Goal: Communication & Community: Answer question/provide support

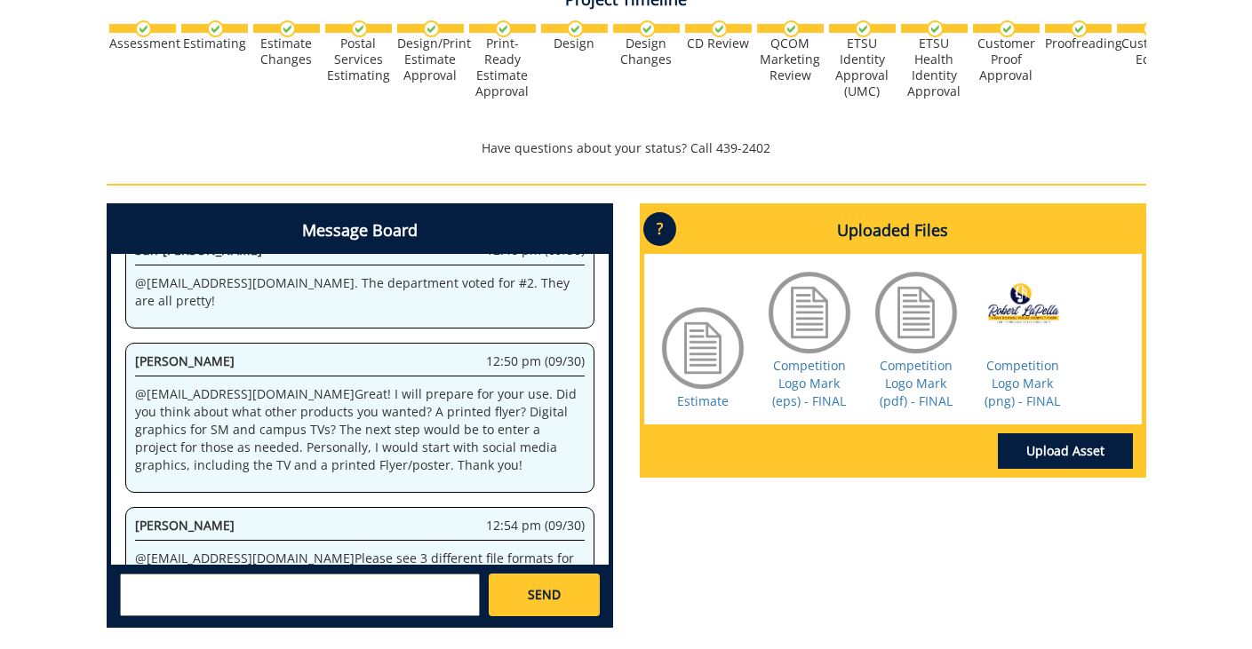
scroll to position [682, 0]
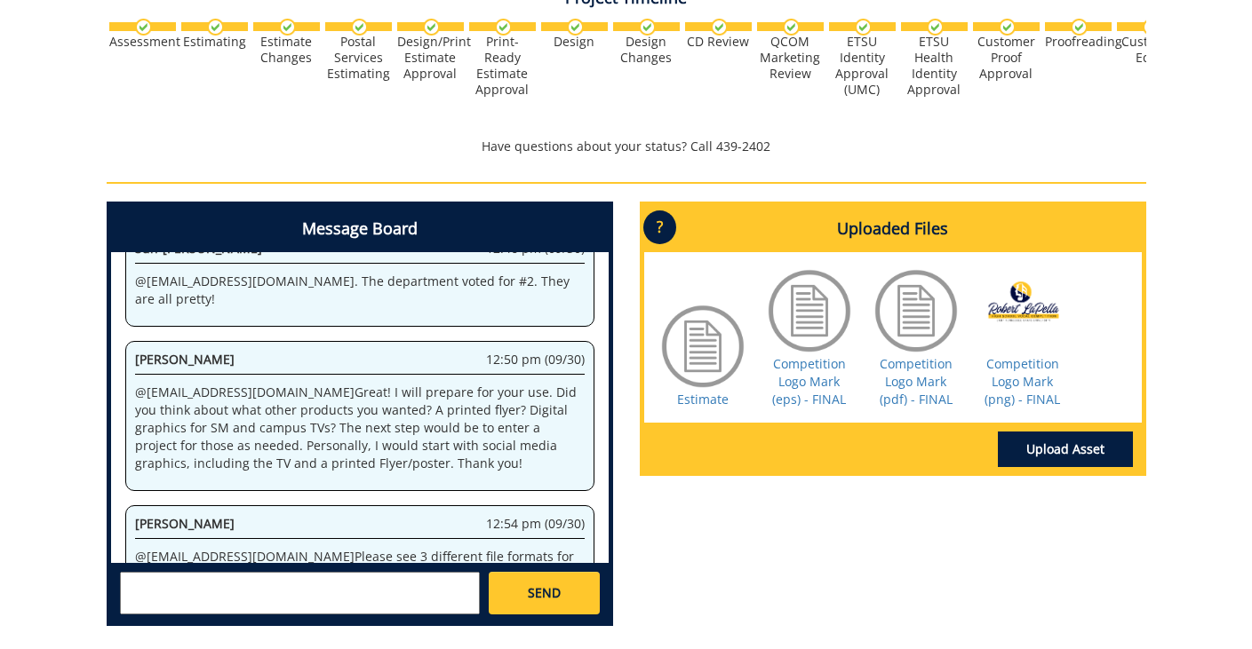
click at [912, 311] on div at bounding box center [916, 311] width 89 height 89
click at [810, 300] on div at bounding box center [809, 311] width 89 height 89
click at [797, 297] on div at bounding box center [809, 311] width 89 height 89
click at [900, 301] on div at bounding box center [916, 311] width 89 height 89
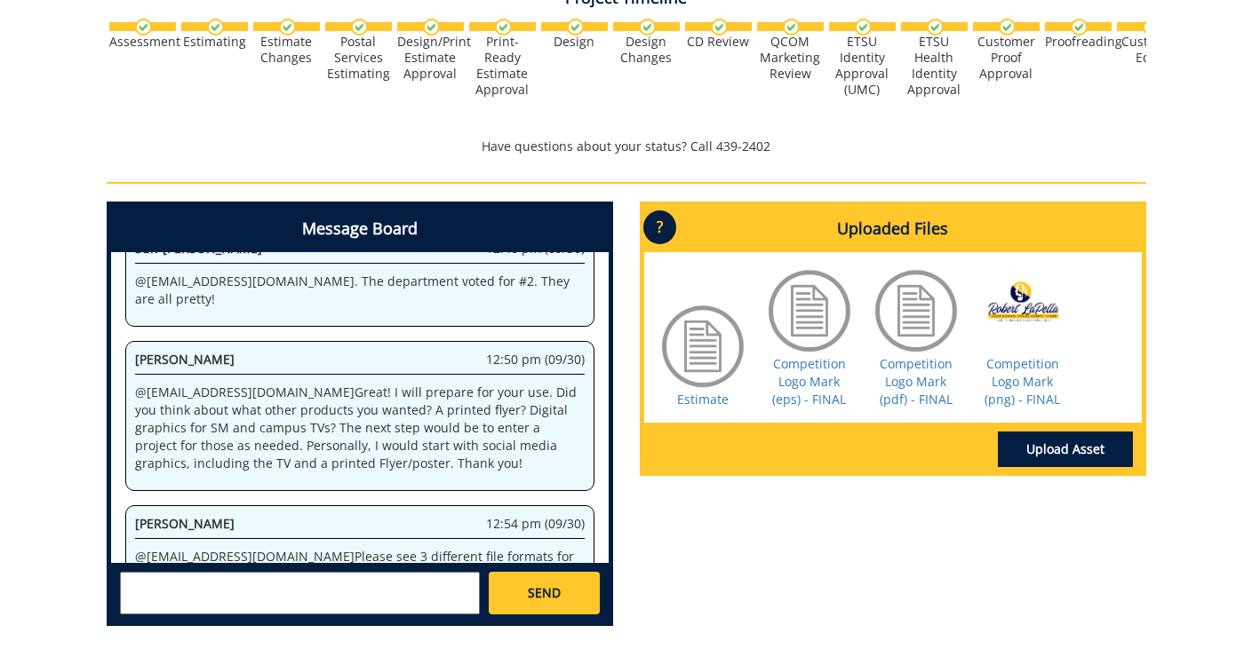
click at [900, 301] on div at bounding box center [916, 311] width 89 height 89
click at [1016, 302] on div at bounding box center [1022, 311] width 89 height 89
click at [1016, 364] on link "Competition Logo Mark (png) - FINAL" at bounding box center [1022, 381] width 76 height 52
click at [291, 579] on textarea at bounding box center [300, 593] width 360 height 43
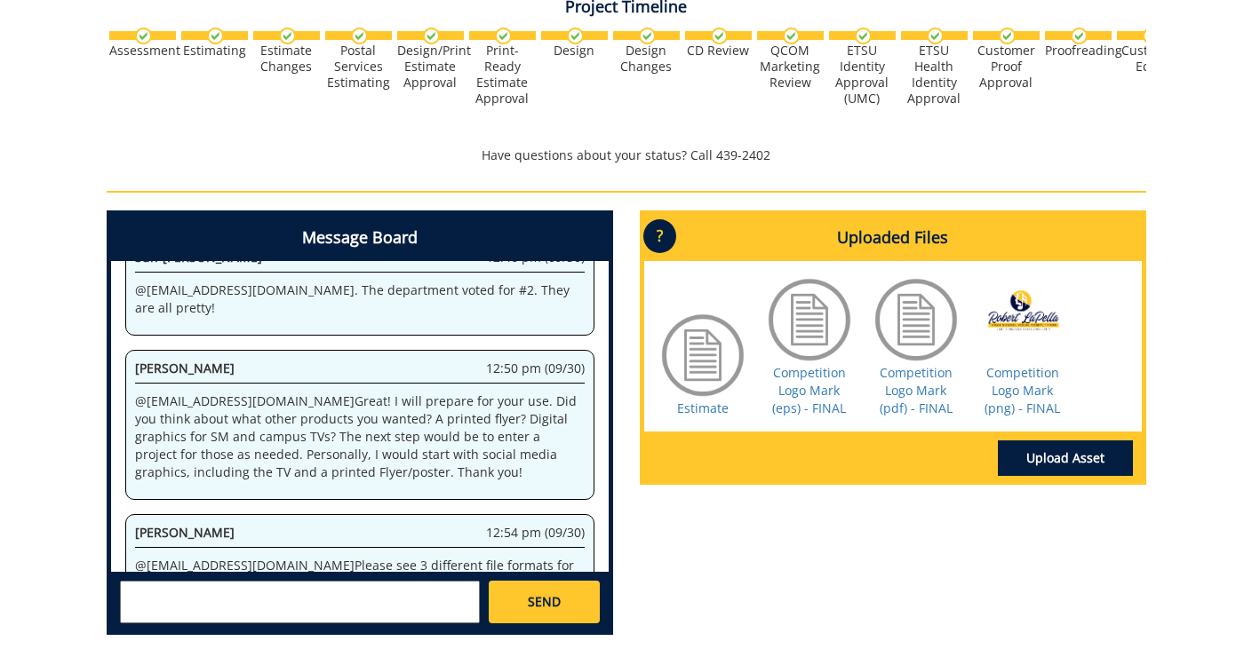
scroll to position [696, 0]
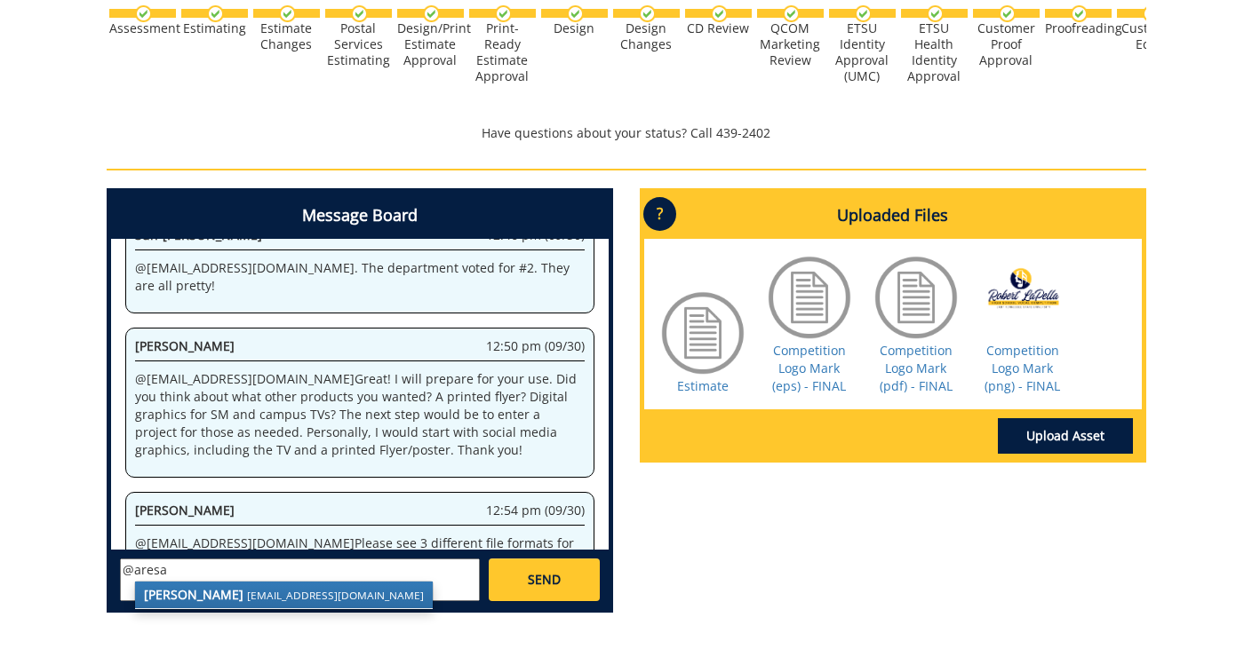
click at [255, 595] on small "[EMAIL_ADDRESS][DOMAIN_NAME]" at bounding box center [335, 595] width 177 height 14
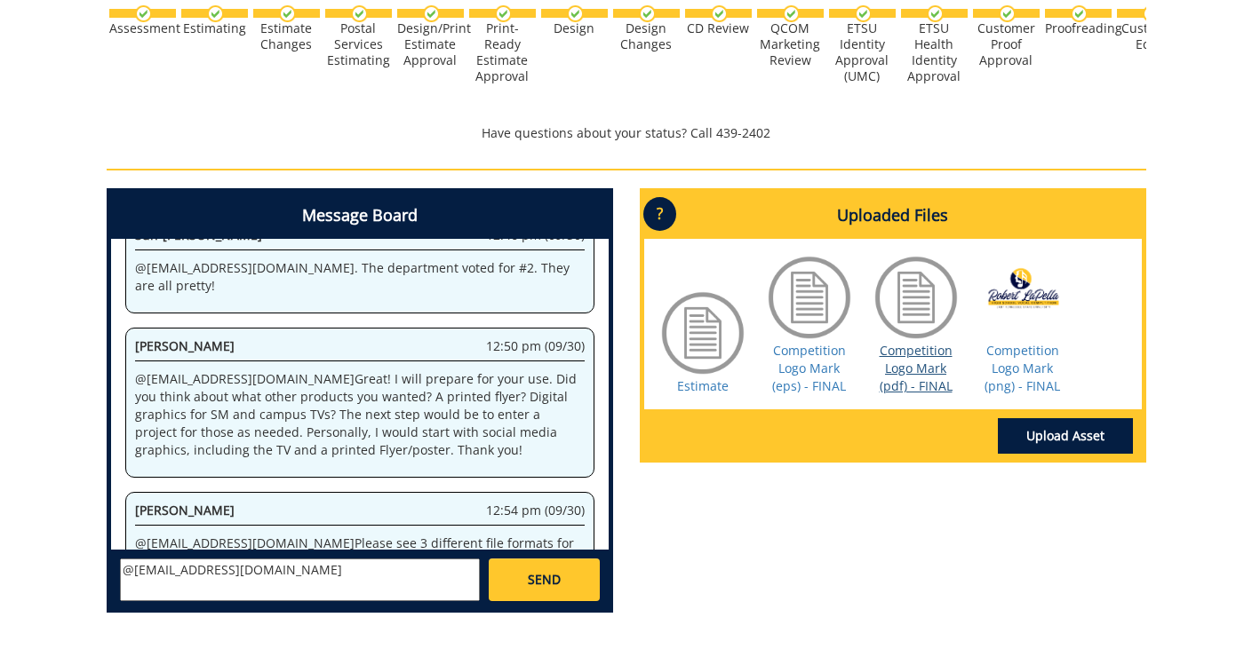
click at [896, 361] on link "Competition Logo Mark (pdf) - FINAL" at bounding box center [916, 368] width 73 height 52
click at [798, 376] on link "Competition Logo Mark (eps) - FINAL" at bounding box center [809, 368] width 74 height 52
click at [250, 562] on textarea "@aresam@etsu.edu" at bounding box center [300, 580] width 360 height 43
type textarea "@[EMAIL_ADDRESS][DOMAIN_NAME] Thanks you!"
click at [538, 576] on span "SEND" at bounding box center [544, 580] width 33 height 18
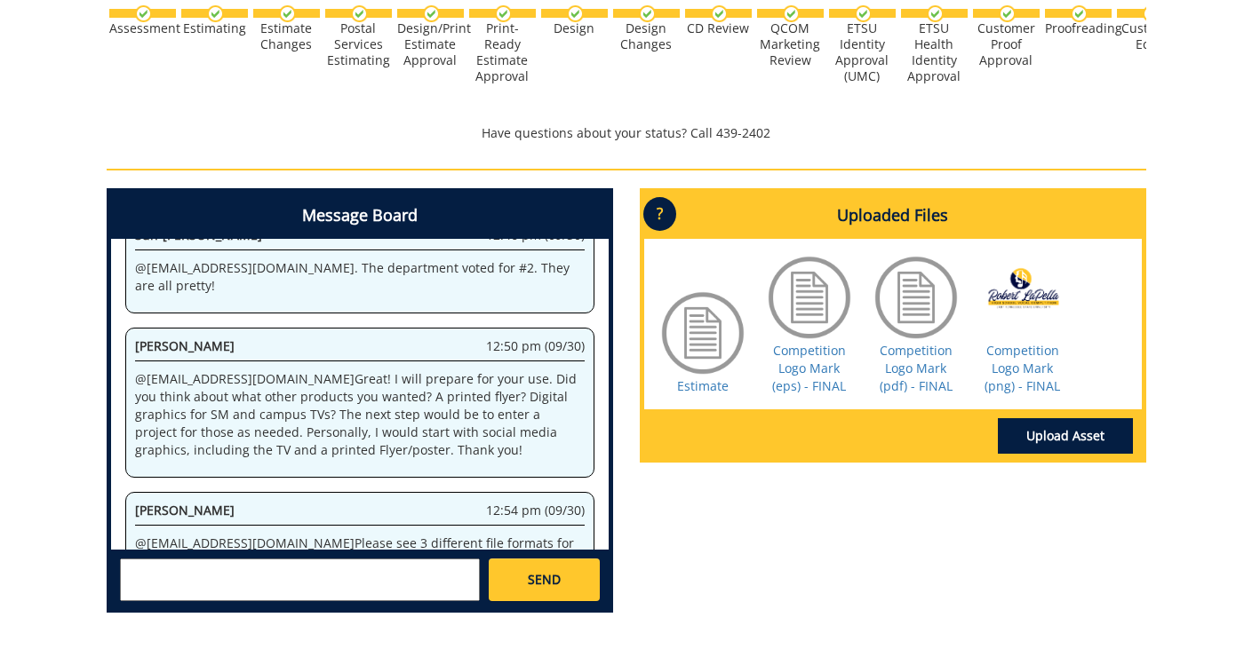
scroll to position [627, 0]
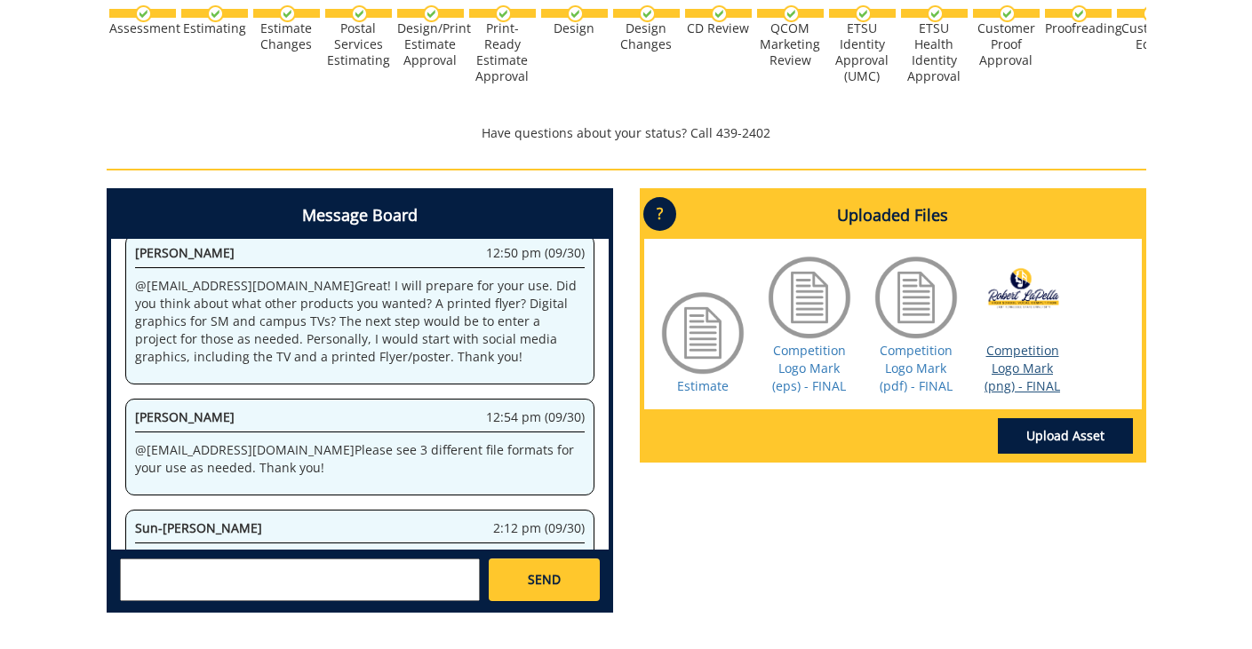
click at [996, 364] on link "Competition Logo Mark (png) - FINAL" at bounding box center [1022, 368] width 76 height 52
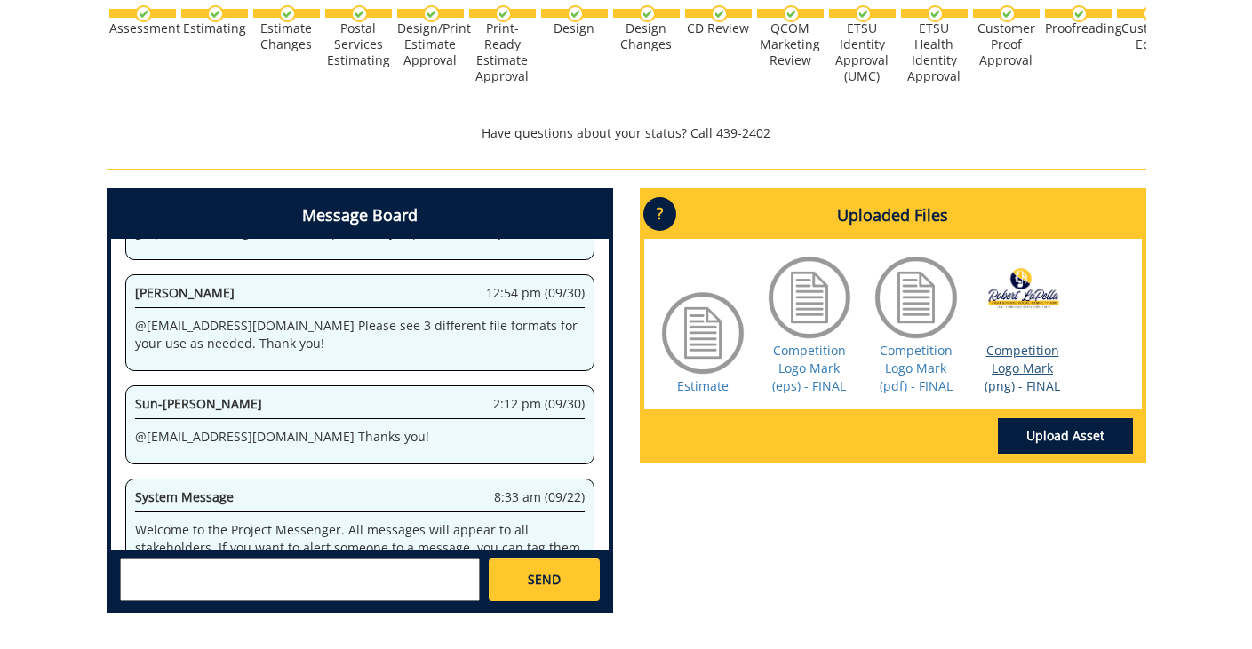
scroll to position [17260, 0]
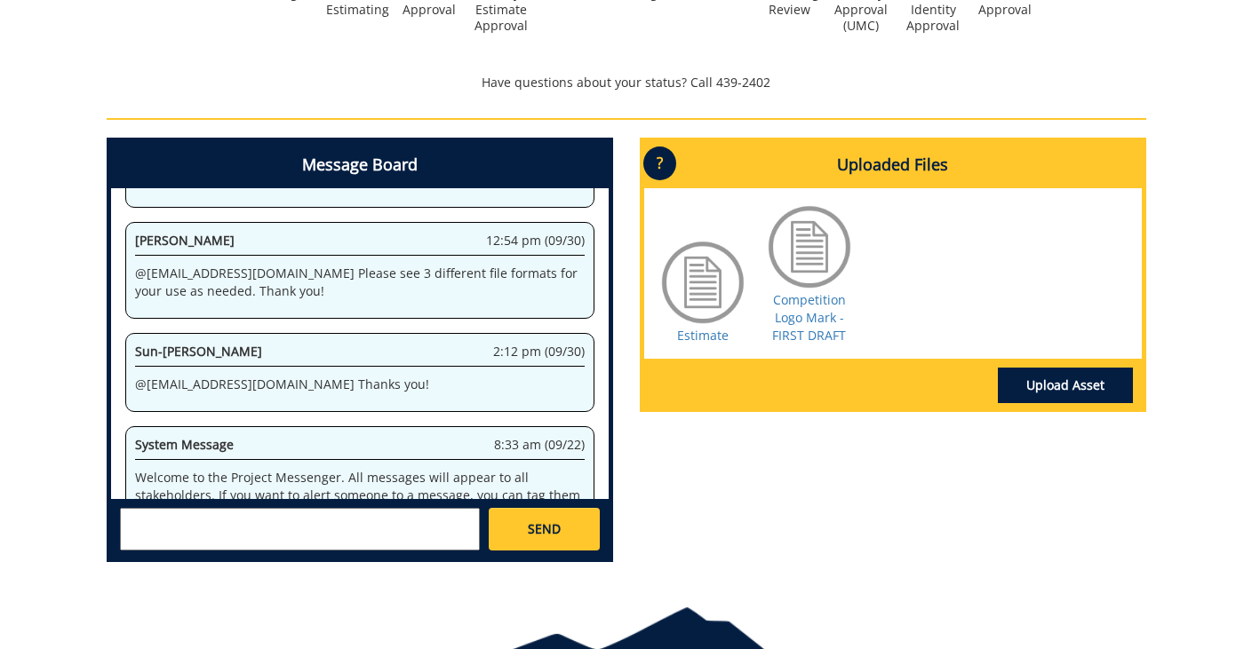
scroll to position [14259, 0]
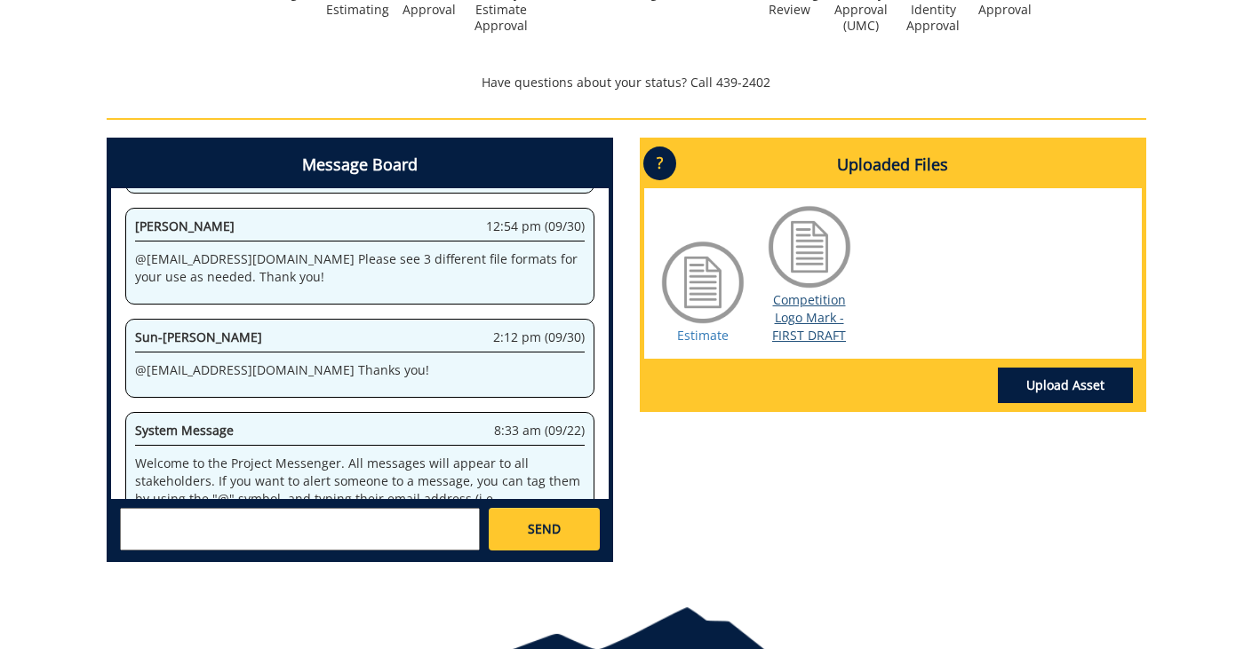
click at [795, 308] on link "Competition Logo Mark - FIRST DRAFT" at bounding box center [809, 317] width 74 height 52
click at [798, 322] on link "Competition Logo Mark - FIRST DRAFT" at bounding box center [809, 317] width 74 height 52
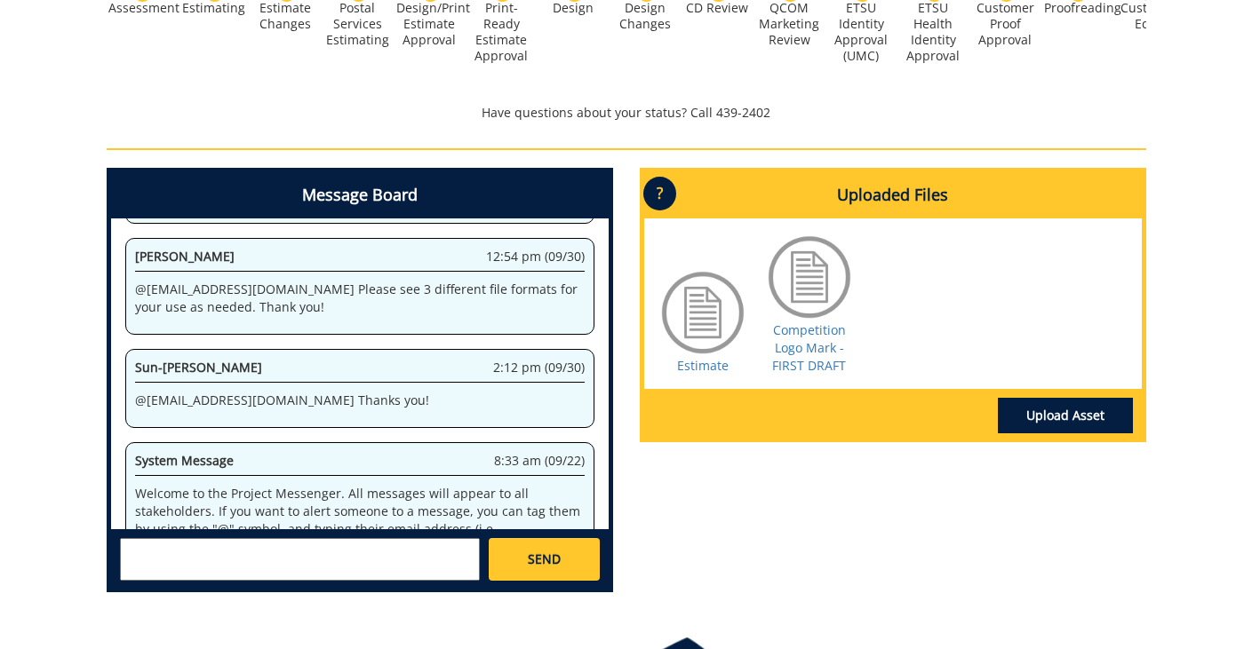
scroll to position [608, 0]
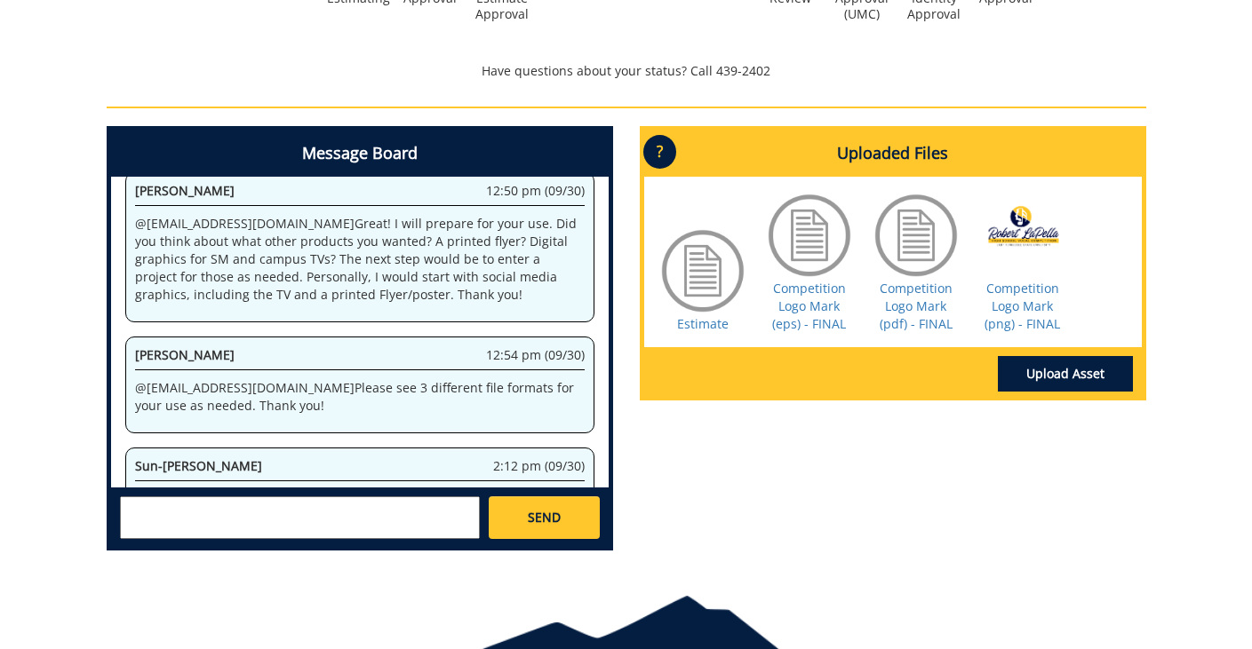
scroll to position [765, 0]
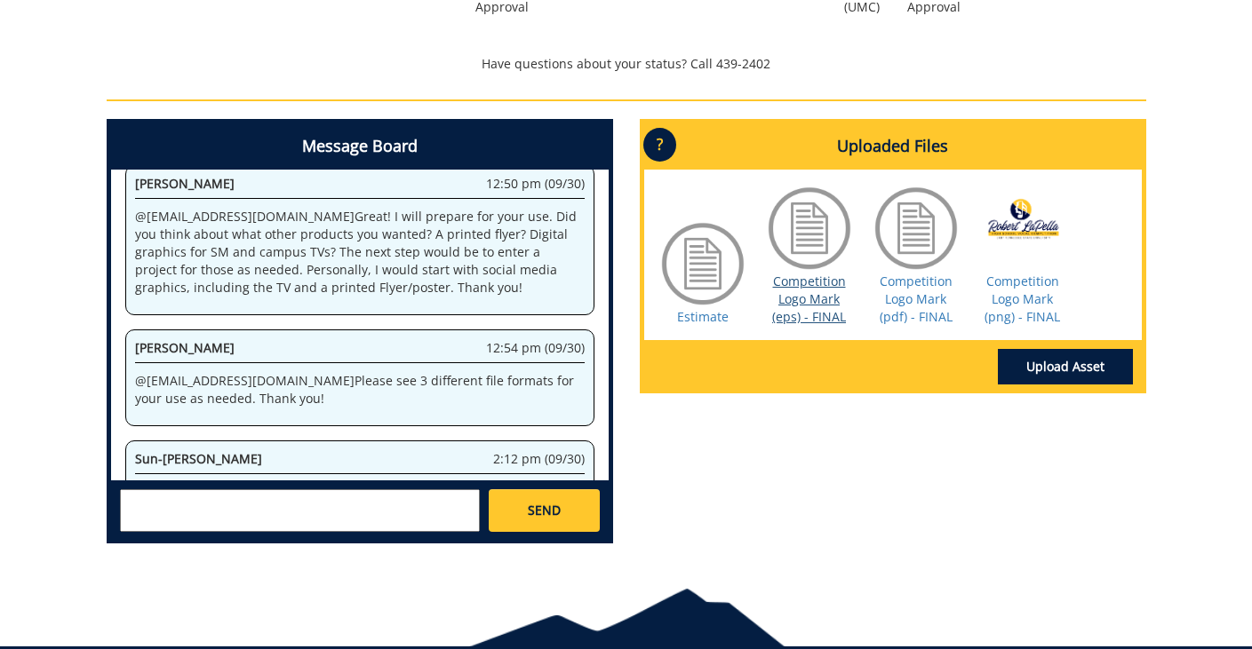
click at [814, 285] on link "Competition Logo Mark (eps) - FINAL" at bounding box center [809, 299] width 74 height 52
